Goal: Task Accomplishment & Management: Manage account settings

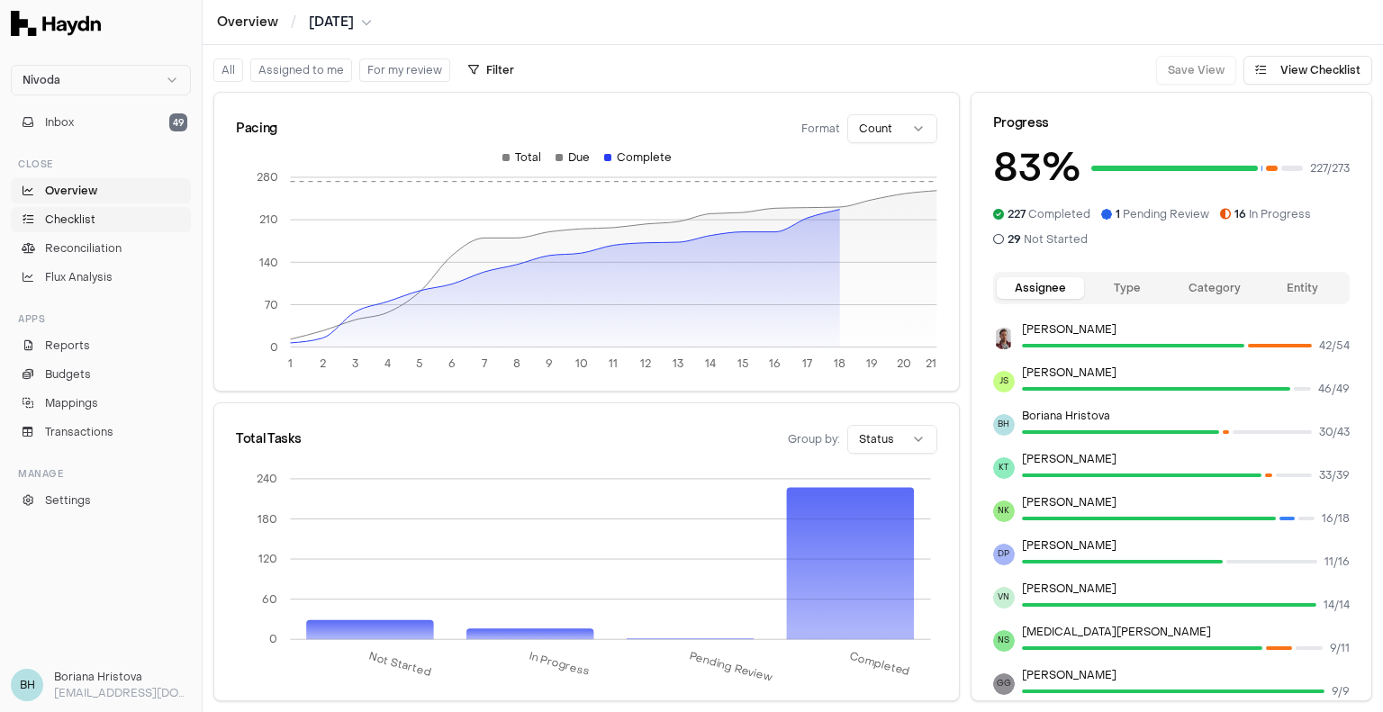
click at [65, 214] on span "Checklist" at bounding box center [70, 220] width 50 height 16
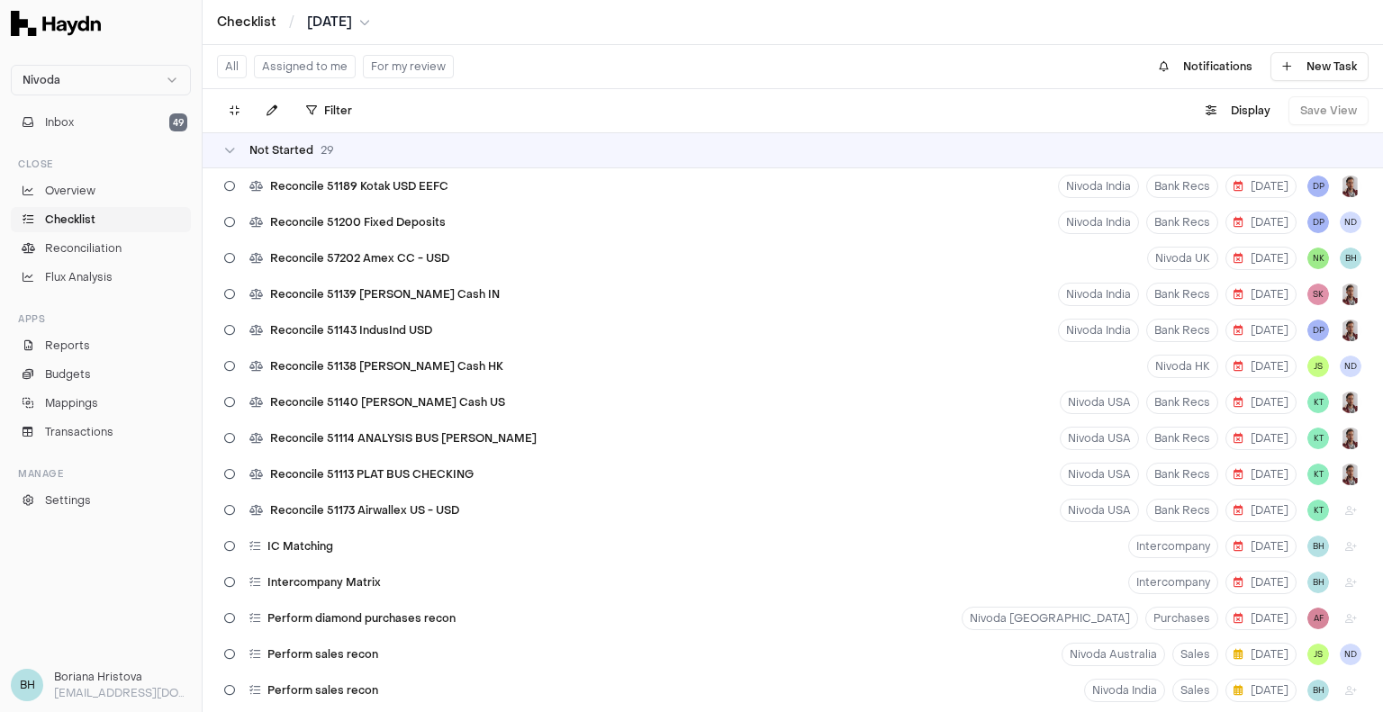
click at [364, 25] on html "Nivoda Inbox 49 Close Overview Checklist Reconciliation Flux Analysis Apps Repo…" at bounding box center [691, 356] width 1383 height 712
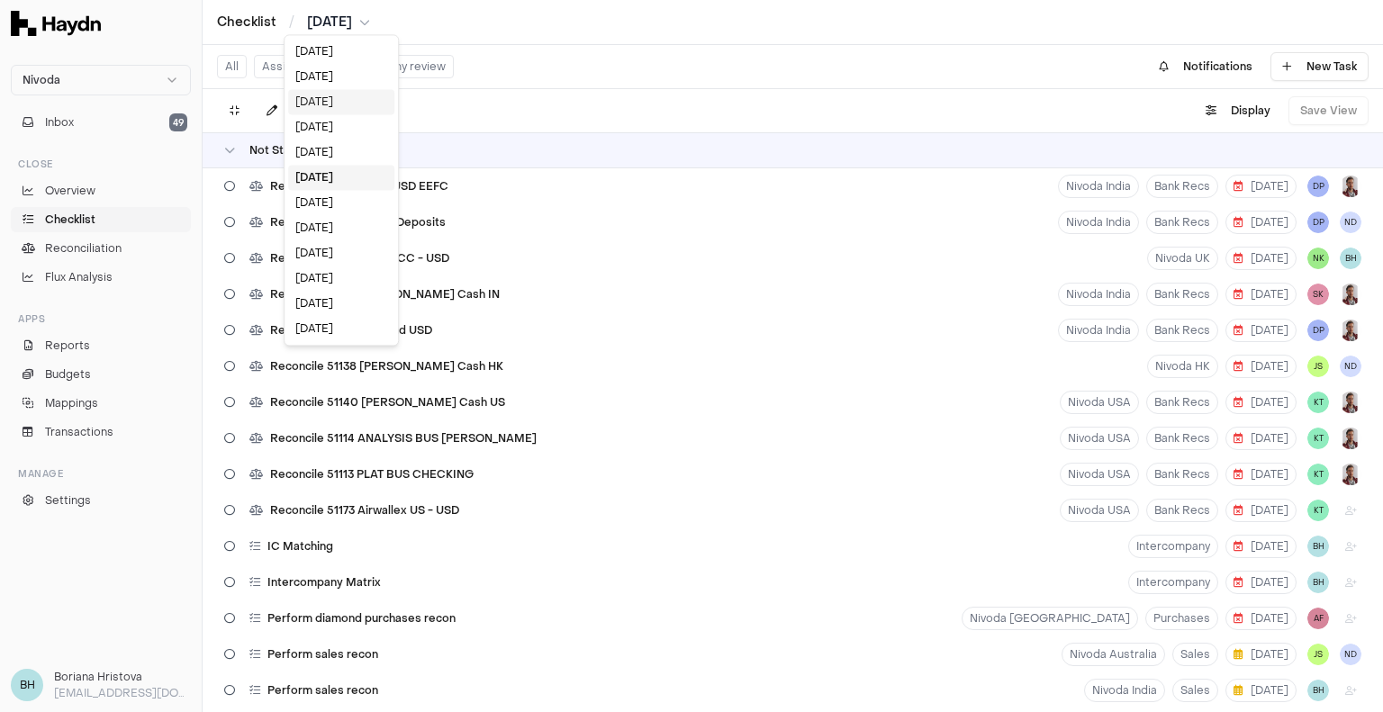
click at [335, 103] on div "[DATE]" at bounding box center [341, 101] width 106 height 25
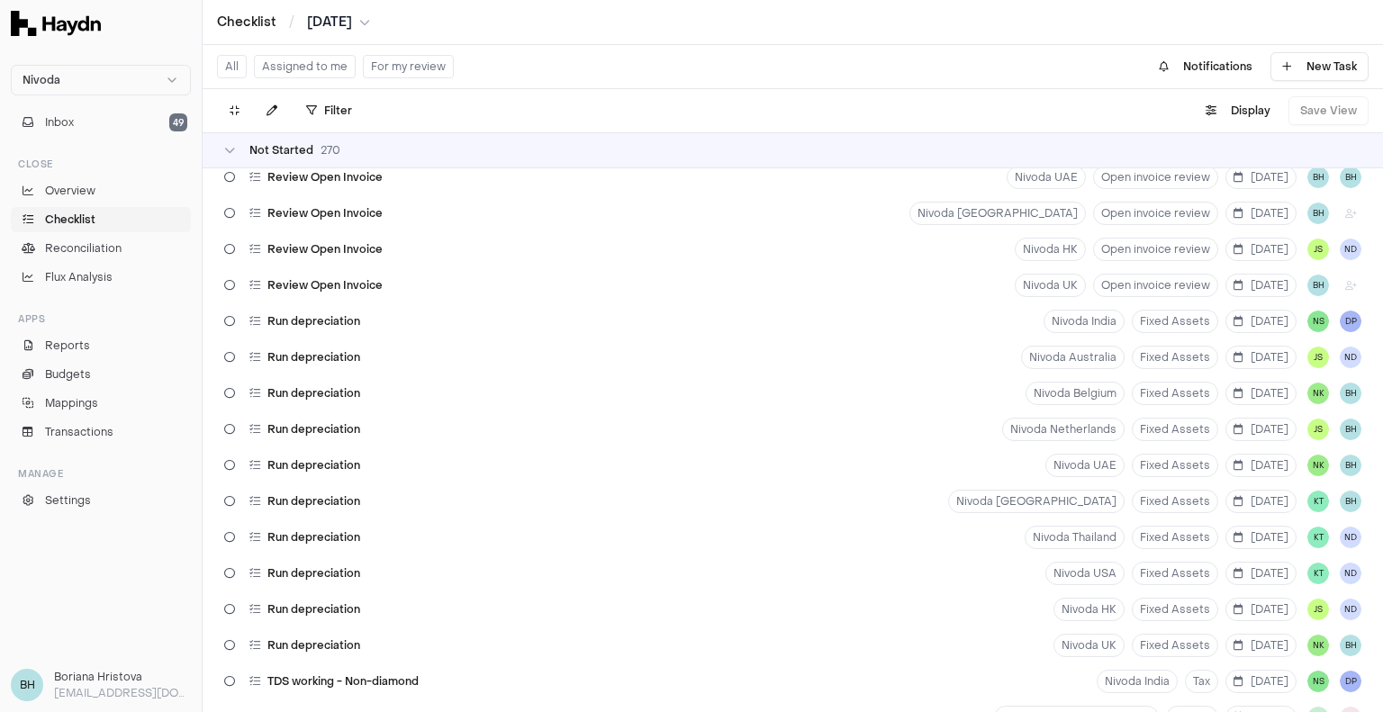
scroll to position [1023, 0]
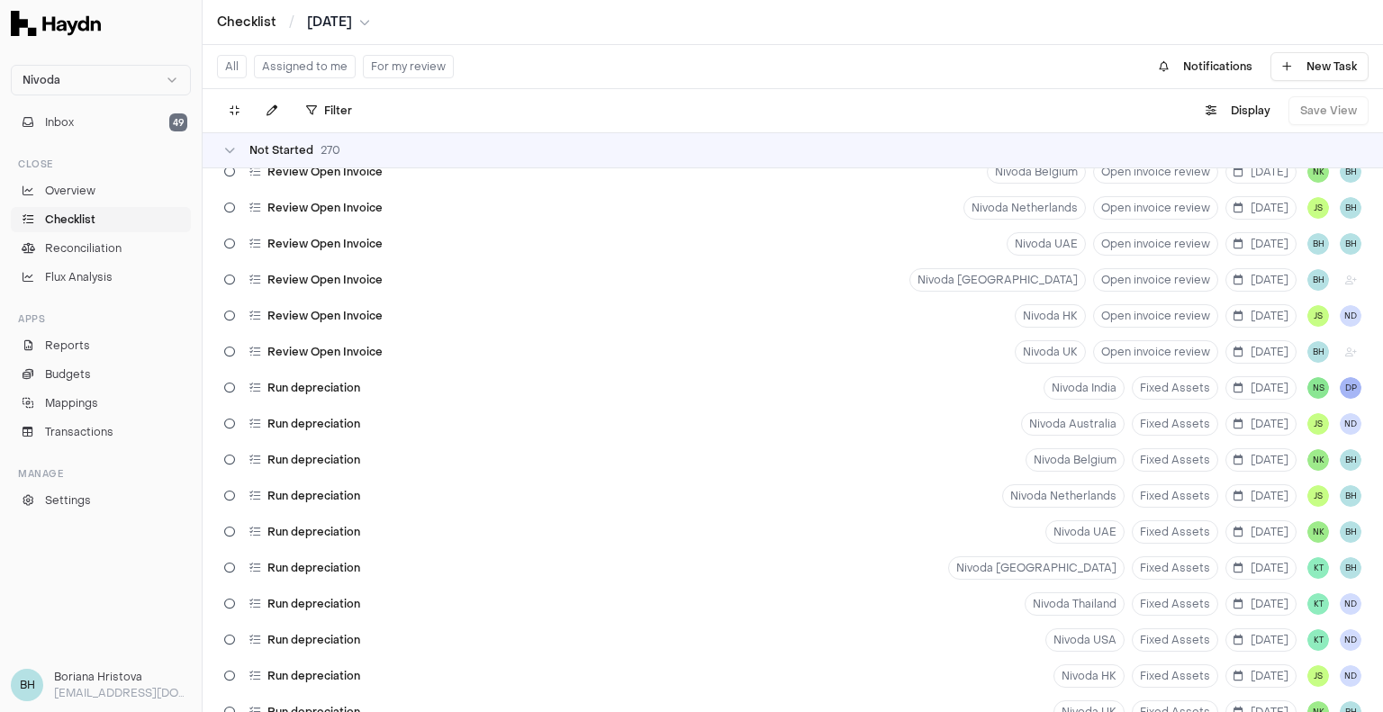
click at [370, 24] on html "Nivoda Inbox 49 Close Overview Checklist Reconciliation Flux Analysis Apps Repo…" at bounding box center [691, 356] width 1383 height 712
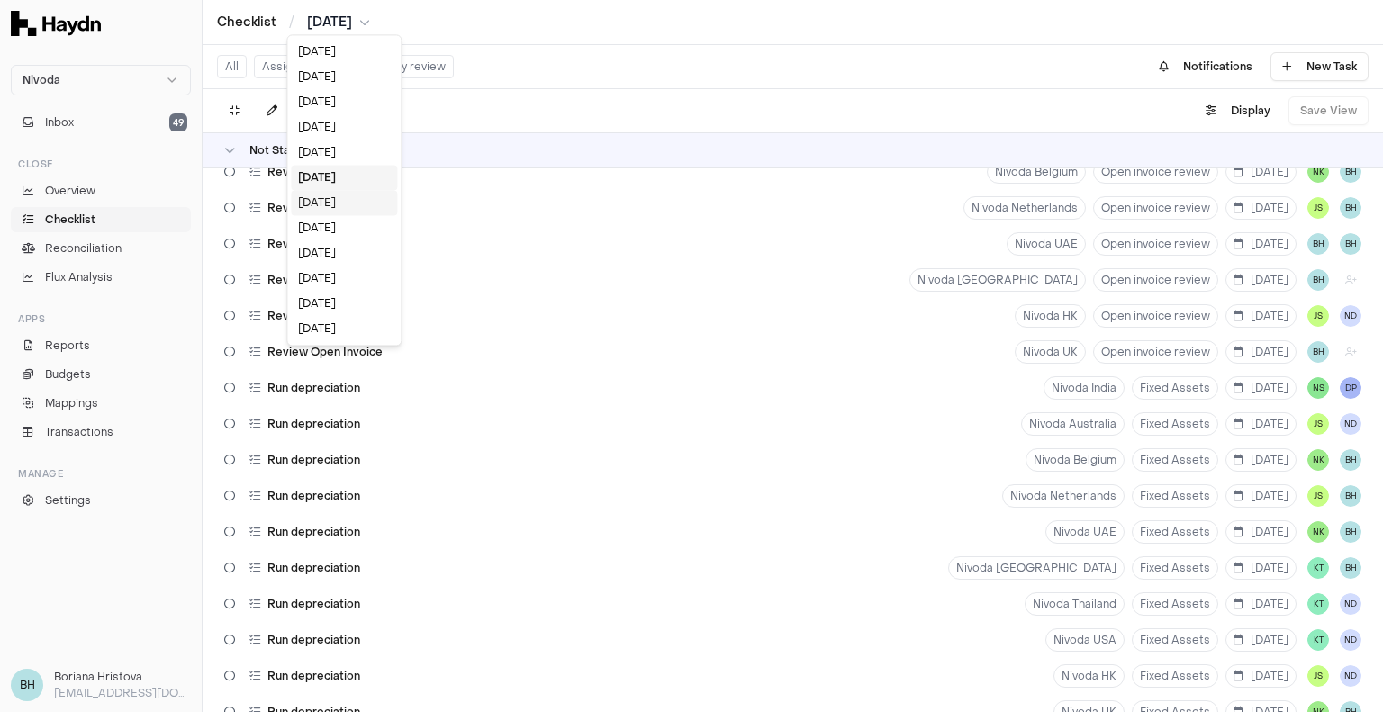
click at [328, 206] on div "[DATE]" at bounding box center [344, 202] width 106 height 25
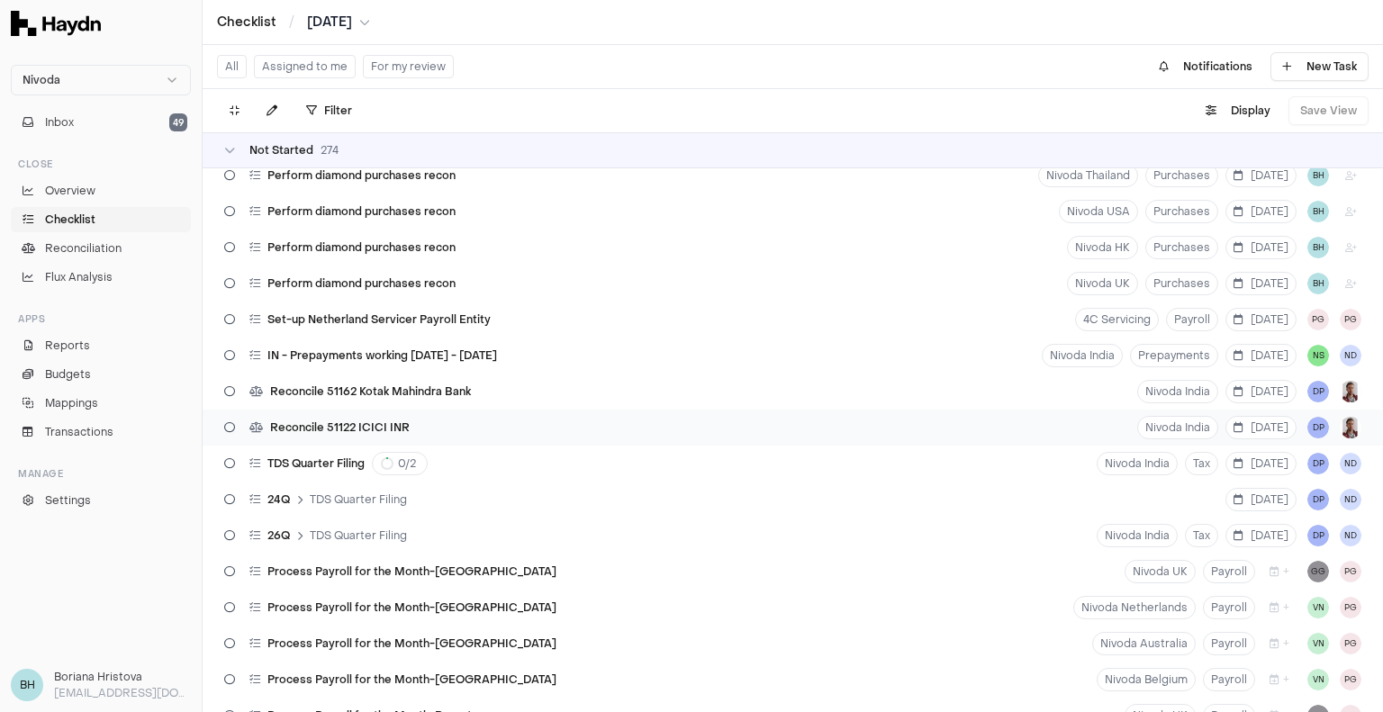
scroll to position [9360, 0]
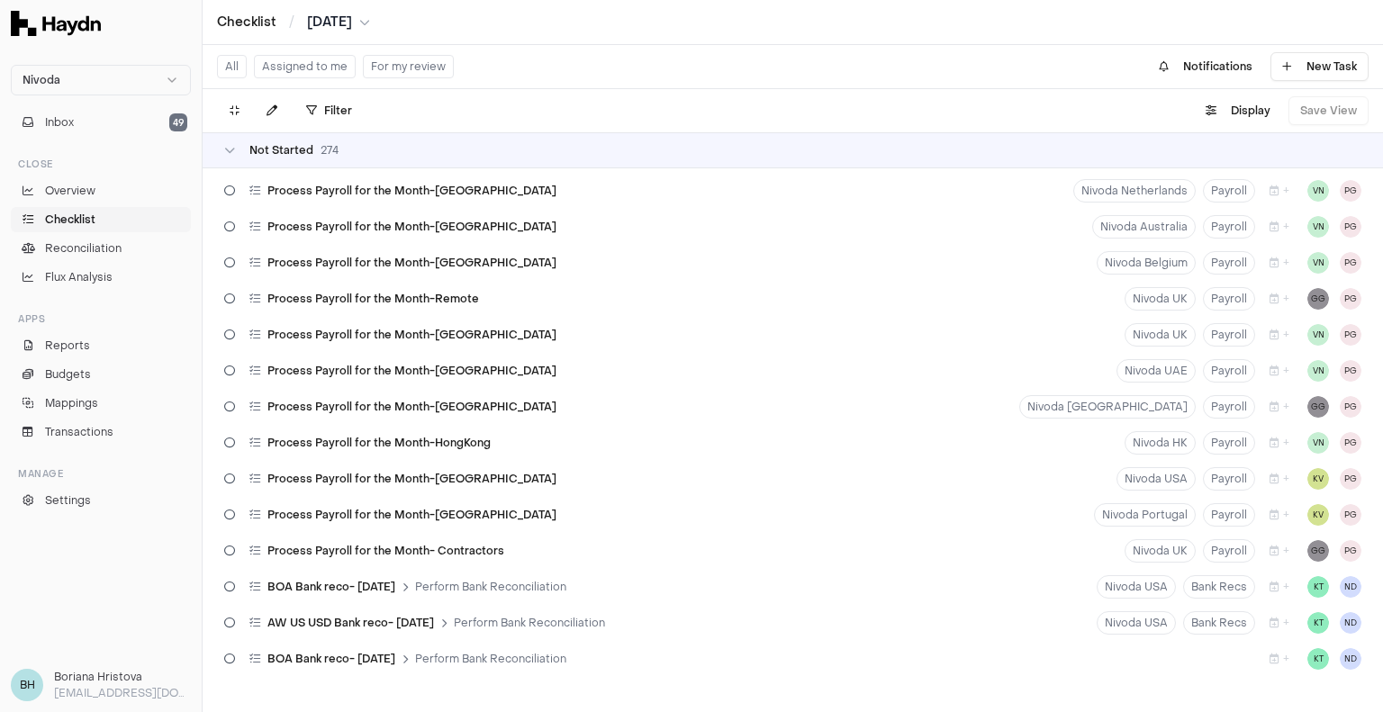
click at [376, 19] on html "Nivoda Inbox 49 Close Overview Checklist Reconciliation Flux Analysis Apps Repo…" at bounding box center [691, 356] width 1383 height 712
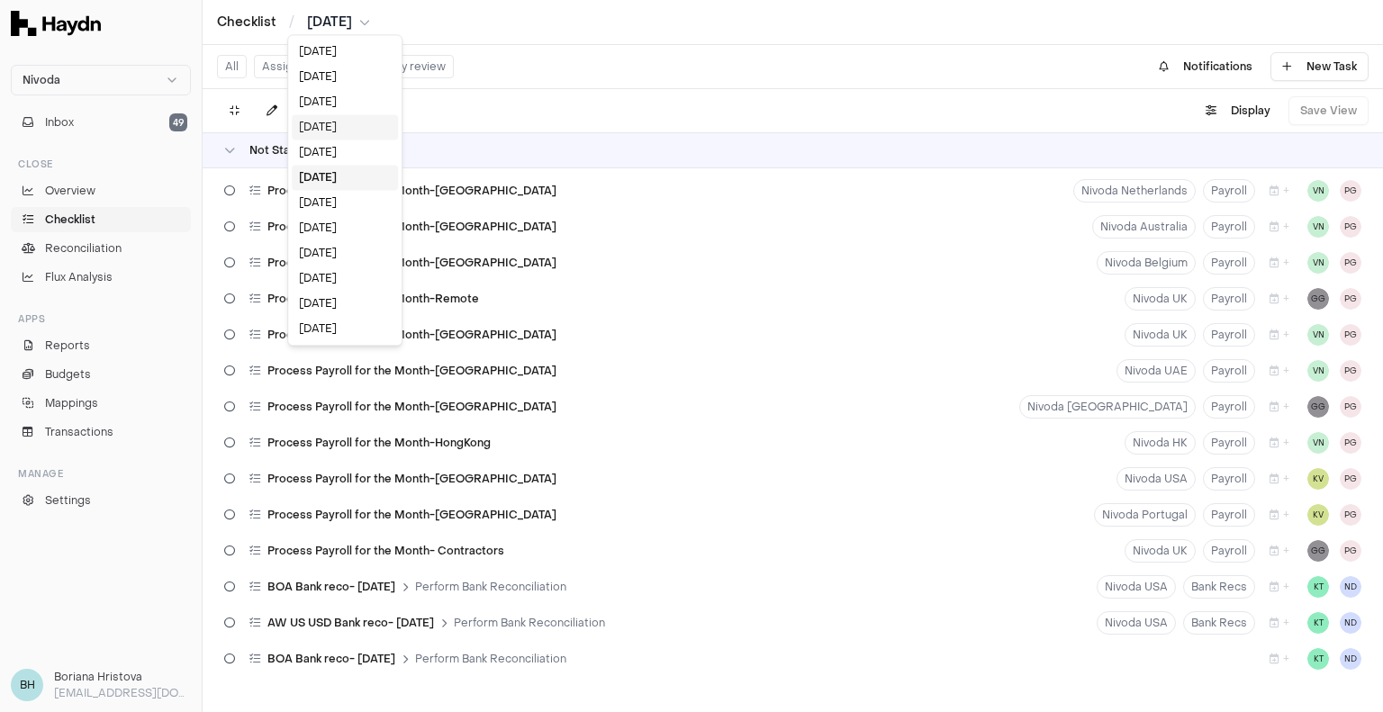
click at [321, 130] on div "[DATE]" at bounding box center [345, 126] width 106 height 25
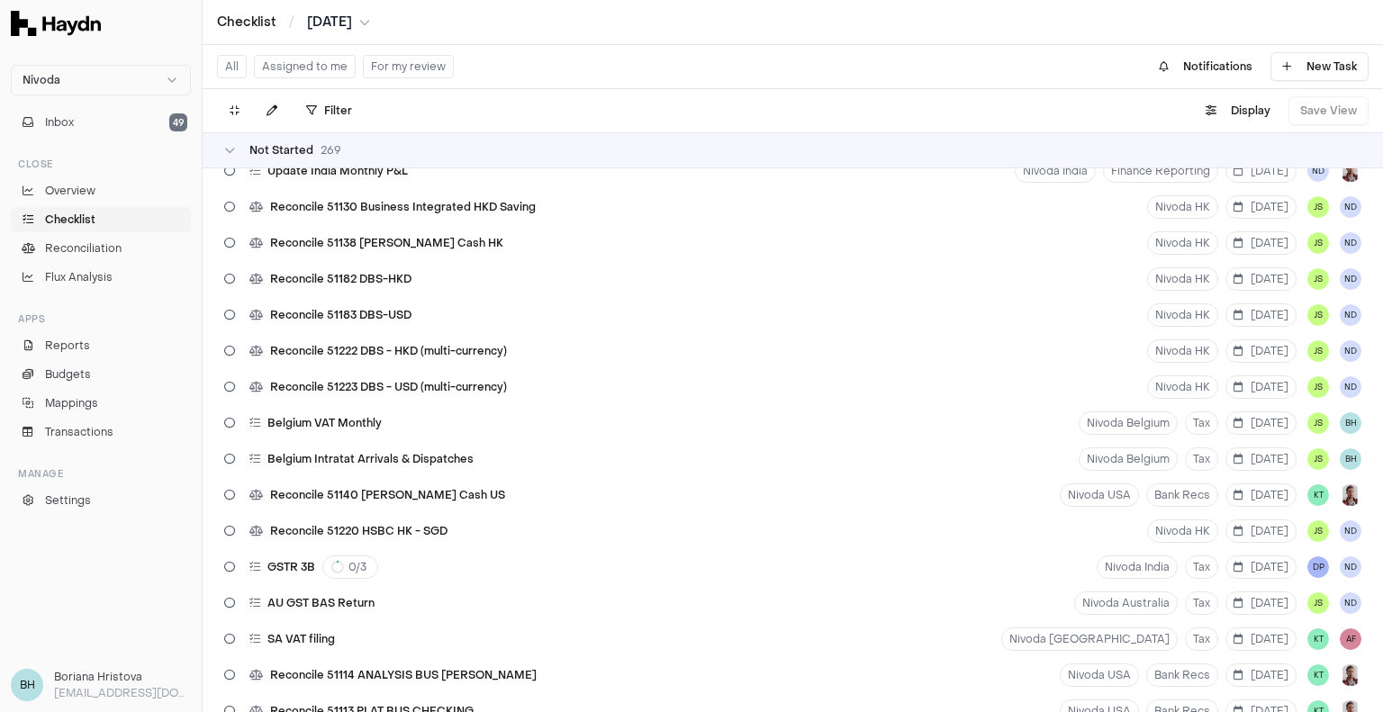
scroll to position [8407, 0]
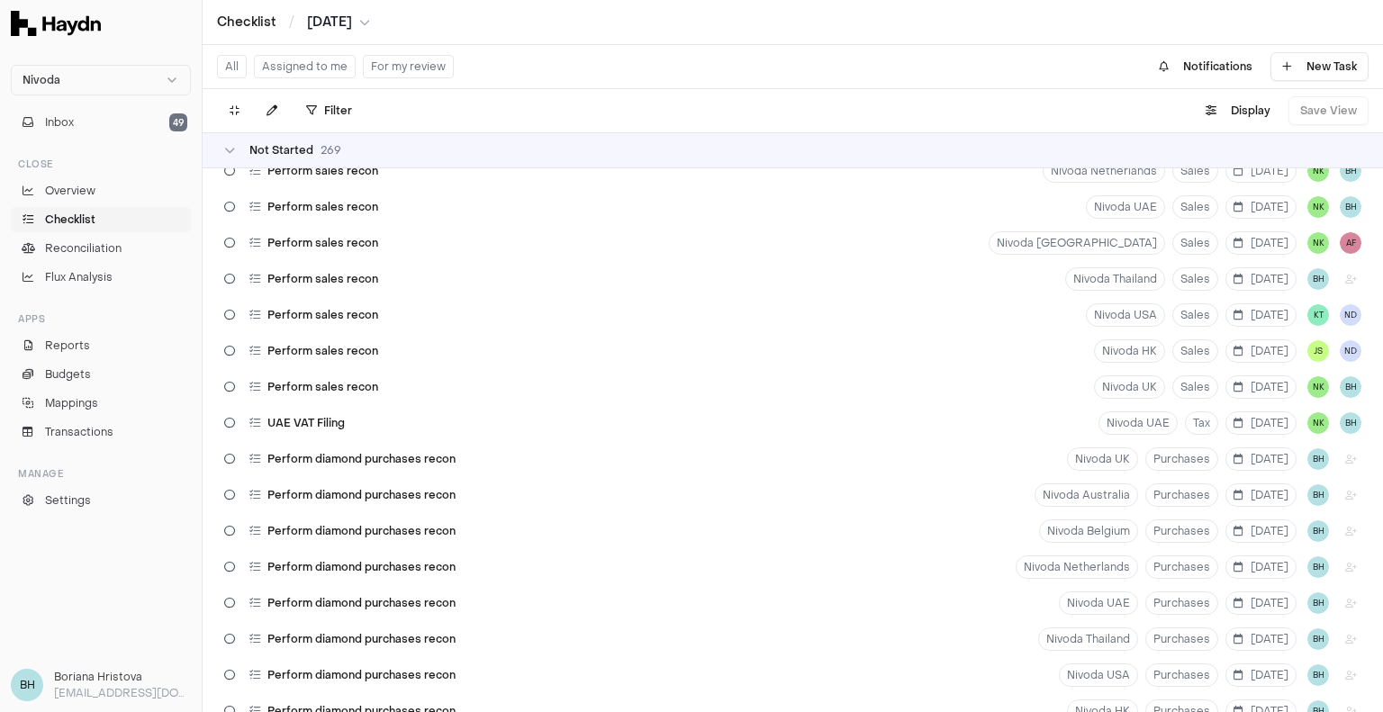
click at [376, 16] on html "Nivoda Inbox 49 Close Overview Checklist Reconciliation Flux Analysis Apps Repo…" at bounding box center [691, 356] width 1383 height 712
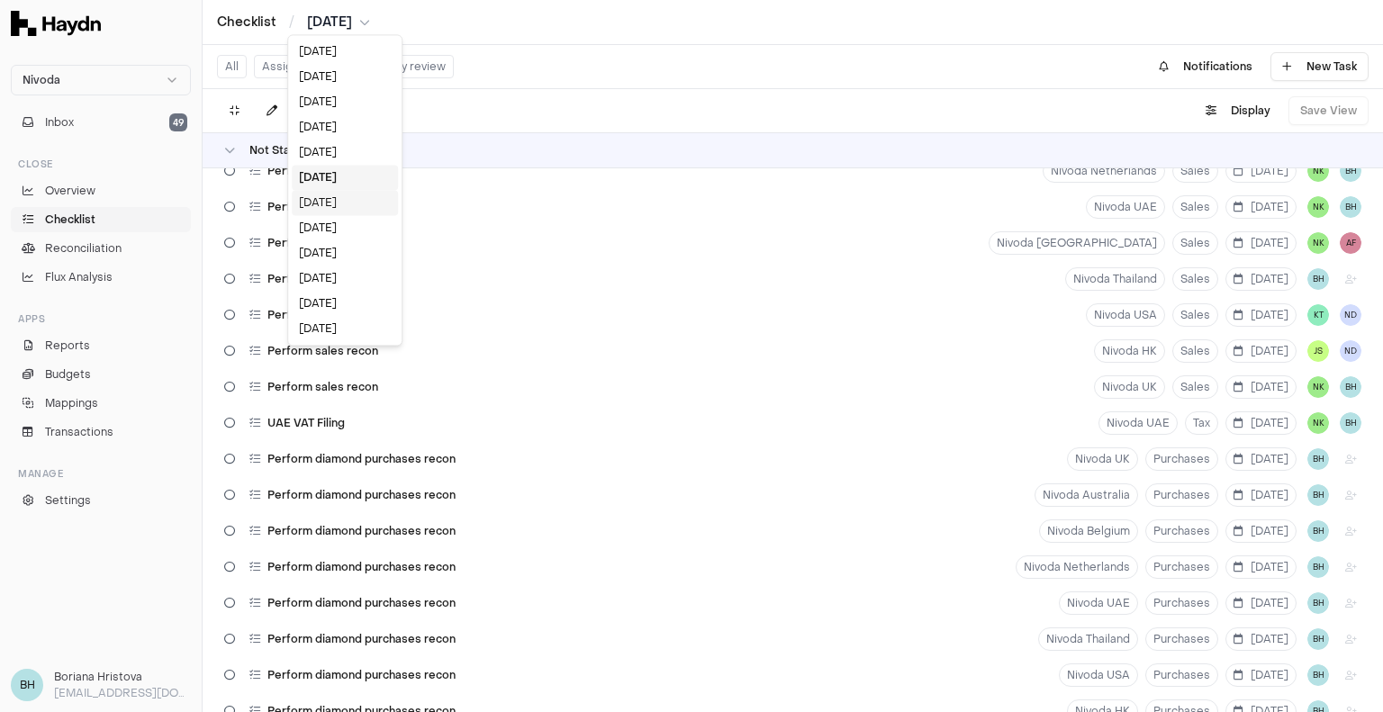
click at [327, 194] on div "[DATE]" at bounding box center [345, 202] width 106 height 25
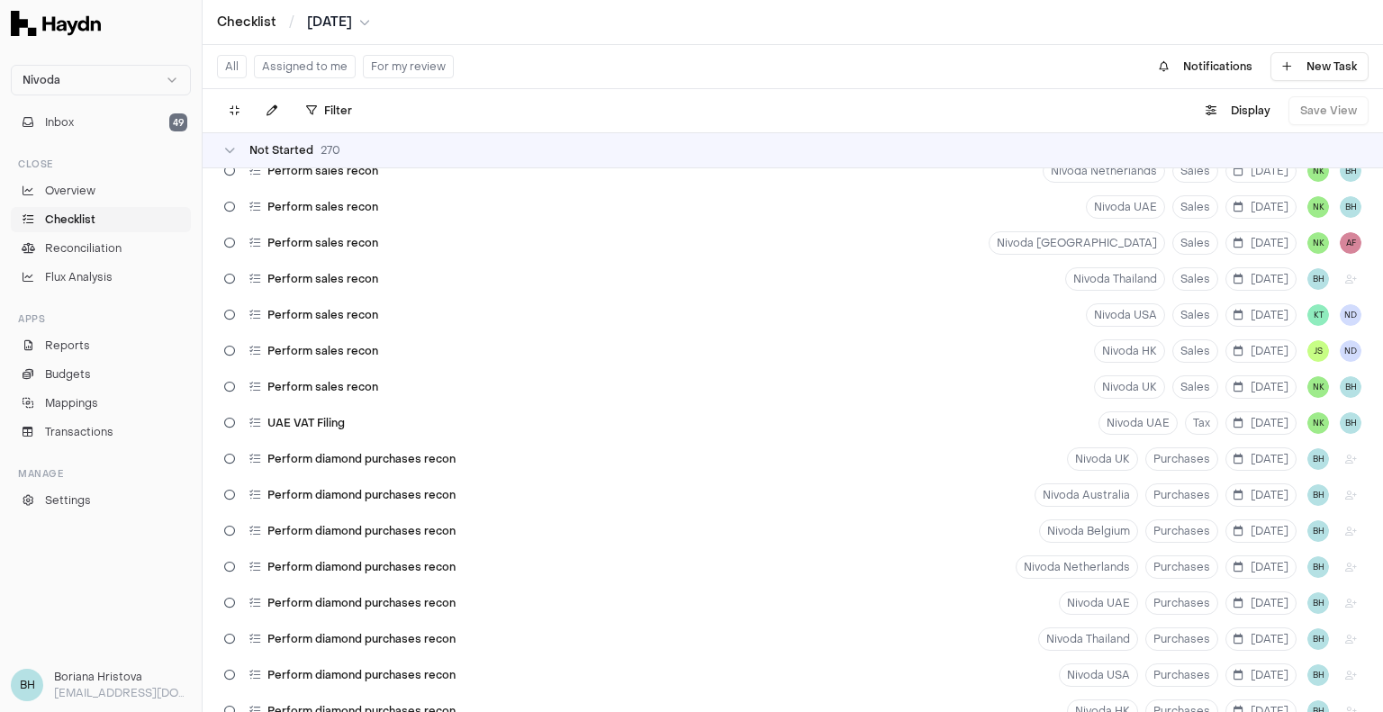
scroll to position [8767, 0]
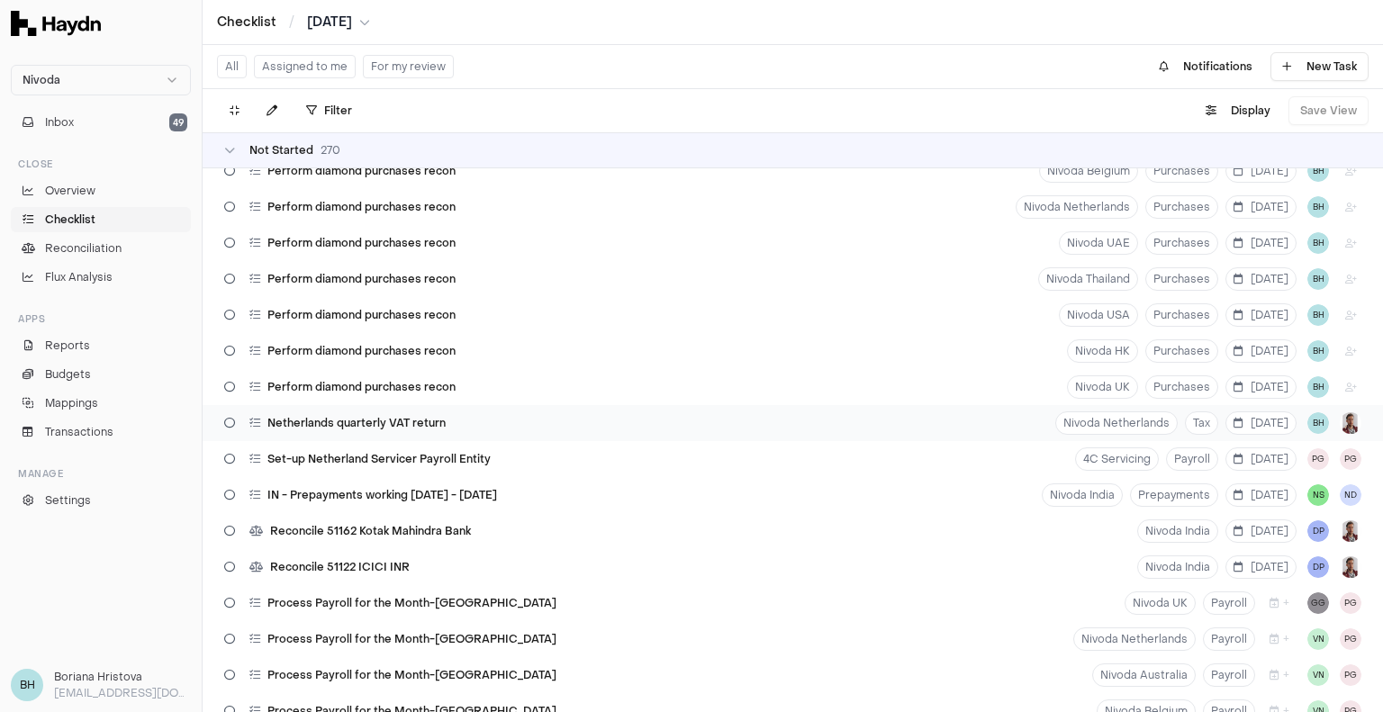
click at [677, 415] on div "Netherlands quarterly VAT return [GEOGRAPHIC_DATA] Netherlands Tax [DATE] BH" at bounding box center [793, 423] width 1180 height 36
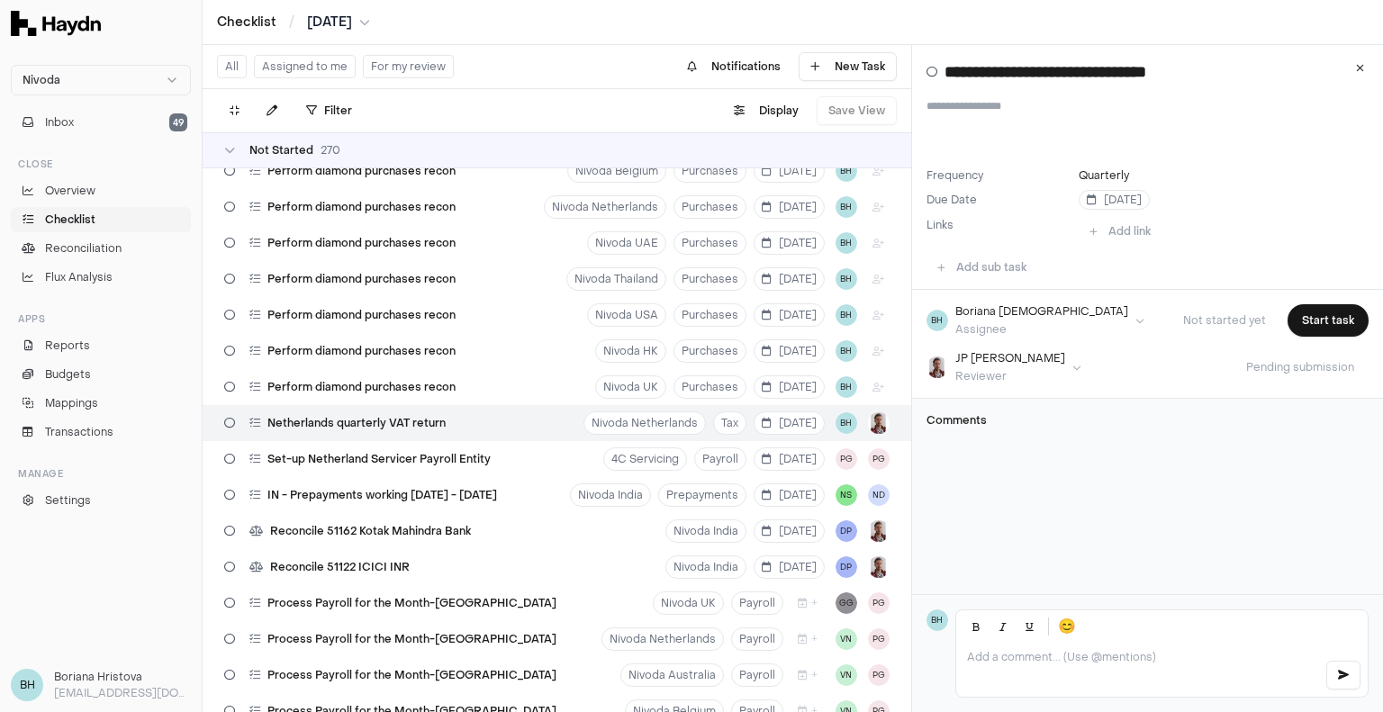
click at [1166, 76] on input "**********" at bounding box center [1157, 71] width 424 height 25
click at [1234, 75] on input "**********" at bounding box center [1157, 71] width 424 height 25
type input "**********"
click at [468, 334] on div "Perform diamond purchases recon Nivoda HK Purchases [DATE] BH" at bounding box center [557, 351] width 709 height 36
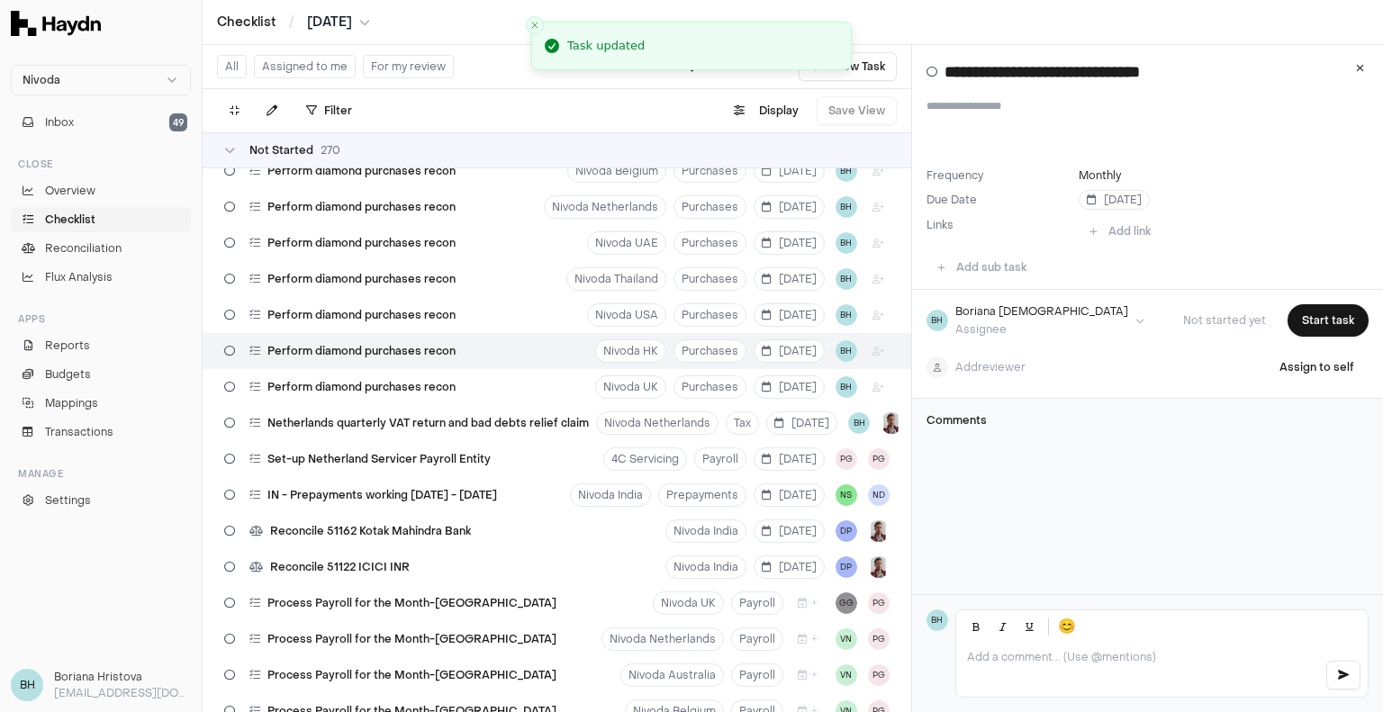
click at [393, 6] on div "Checklist / [DATE]" at bounding box center [793, 22] width 1180 height 45
click at [371, 20] on html "Nivoda Inbox 49 Close Overview Checklist Reconciliation Flux Analysis Apps Repo…" at bounding box center [691, 356] width 1383 height 712
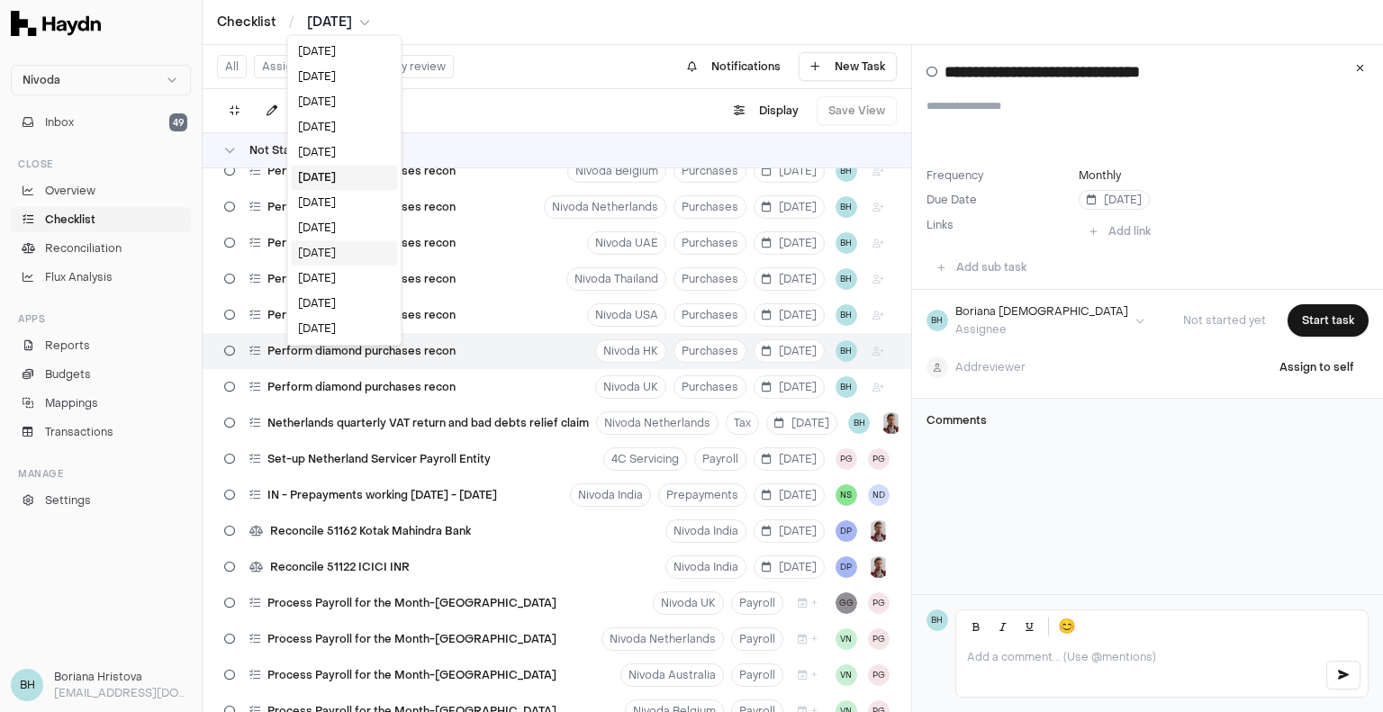
click at [328, 249] on div "[DATE]" at bounding box center [344, 252] width 106 height 25
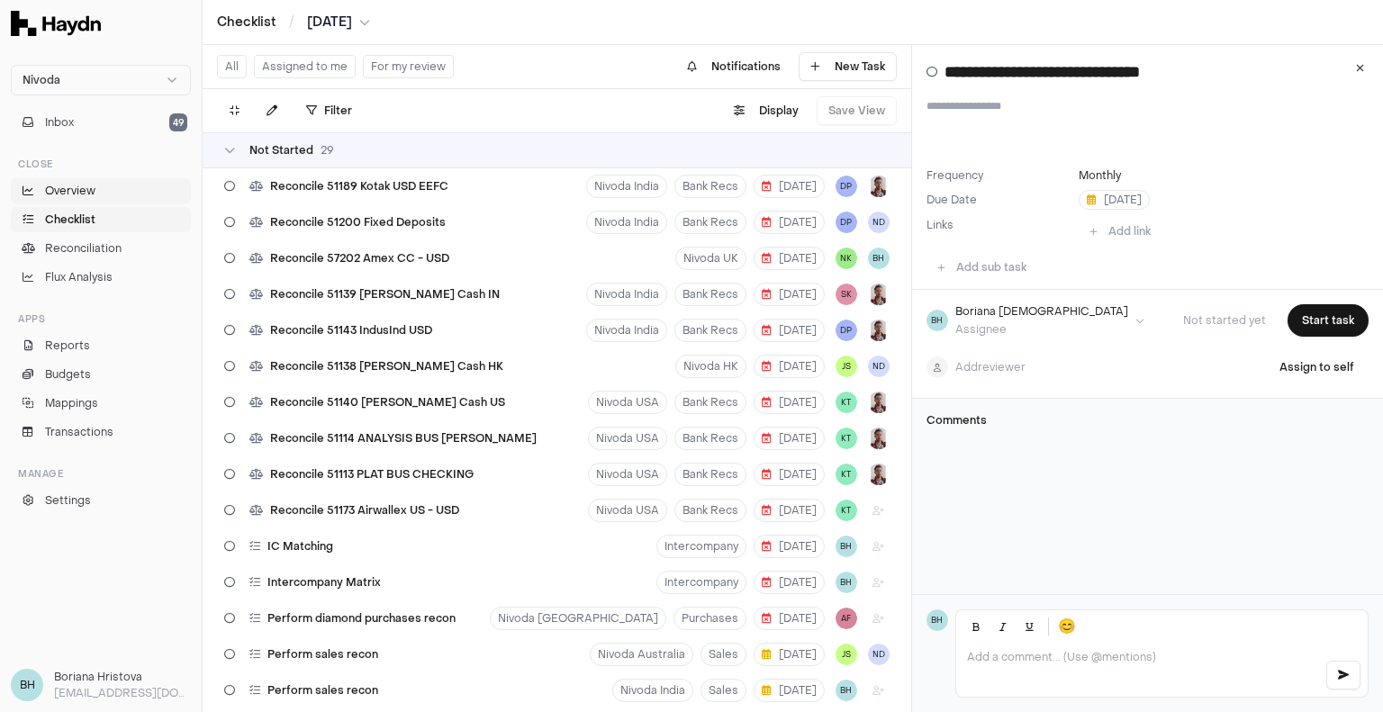
click at [94, 180] on link "Overview" at bounding box center [101, 190] width 180 height 25
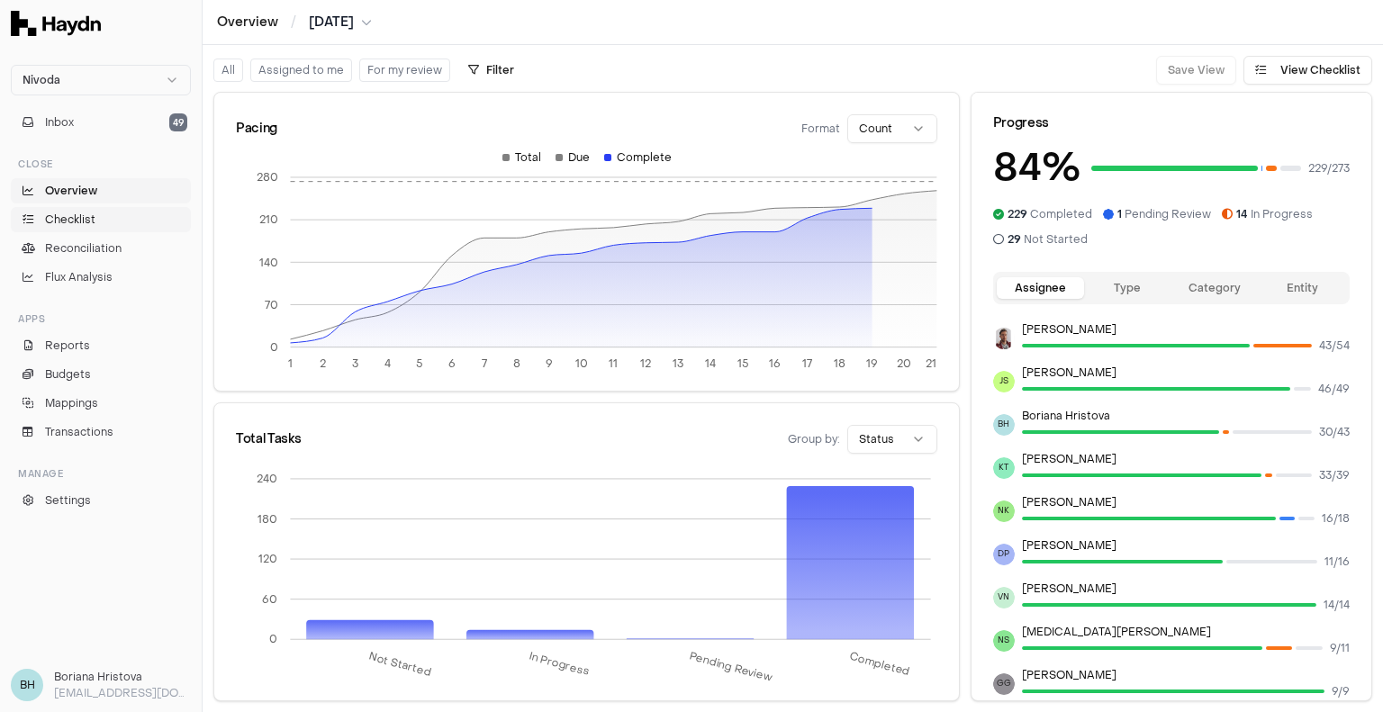
click at [86, 222] on span "Checklist" at bounding box center [70, 220] width 50 height 16
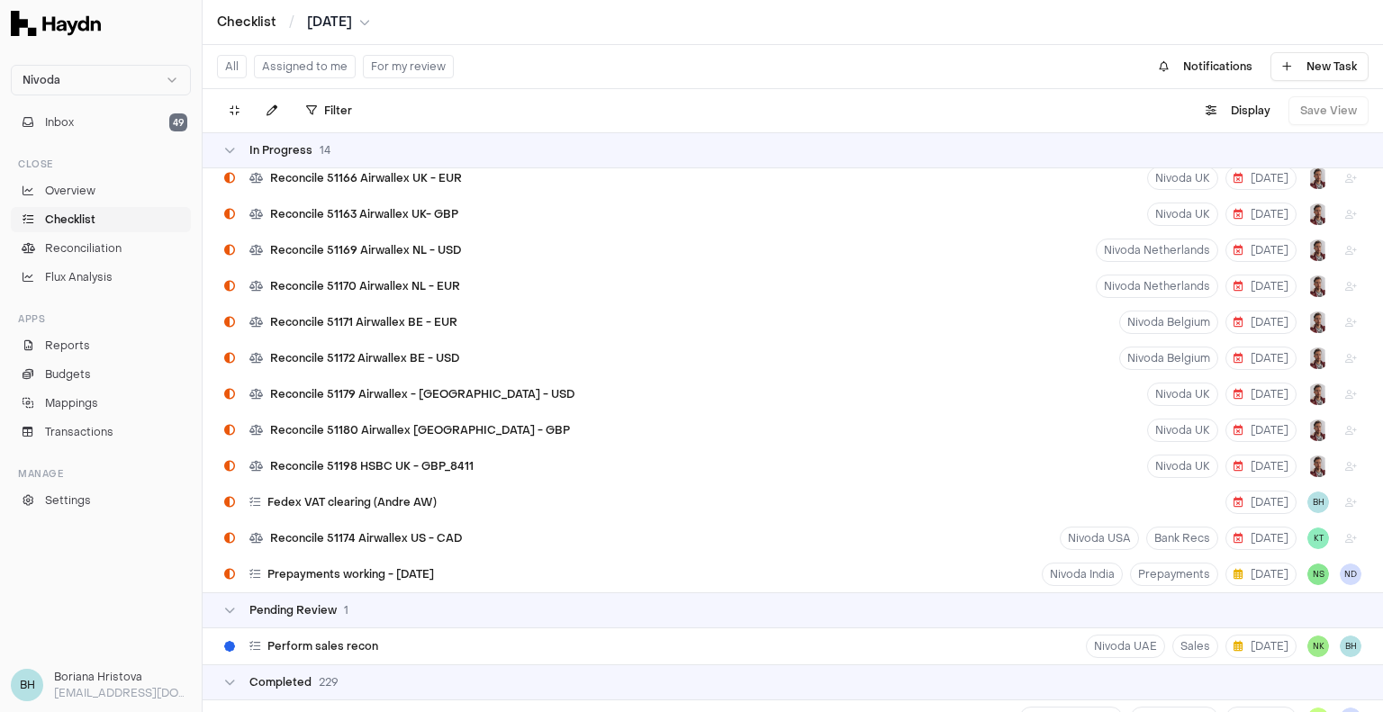
scroll to position [900, 0]
